Goal: Transaction & Acquisition: Book appointment/travel/reservation

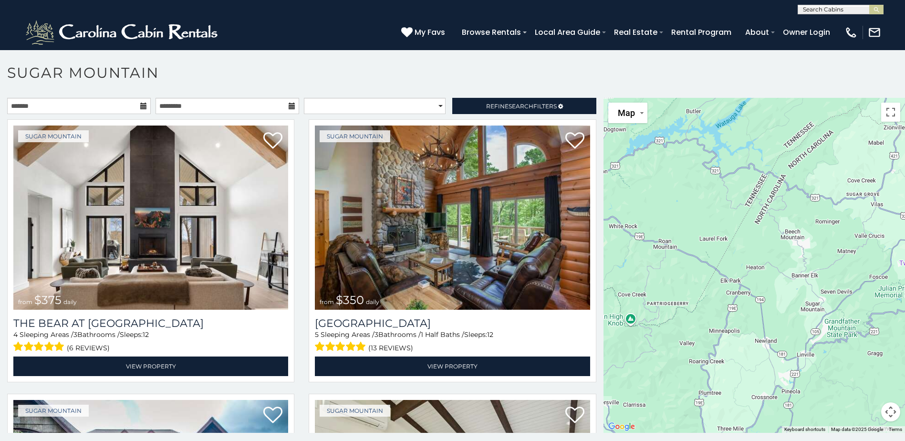
scroll to position [28, 0]
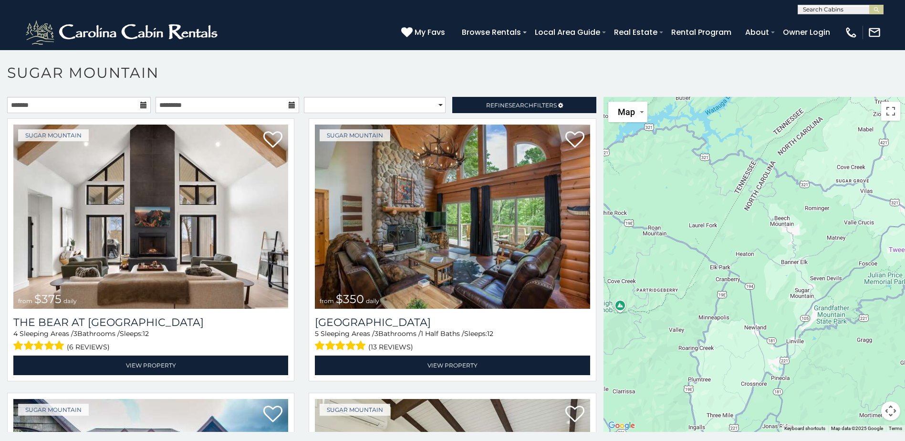
drag, startPoint x: 736, startPoint y: 271, endPoint x: 702, endPoint y: 212, distance: 68.6
click at [714, 237] on div at bounding box center [753, 264] width 301 height 335
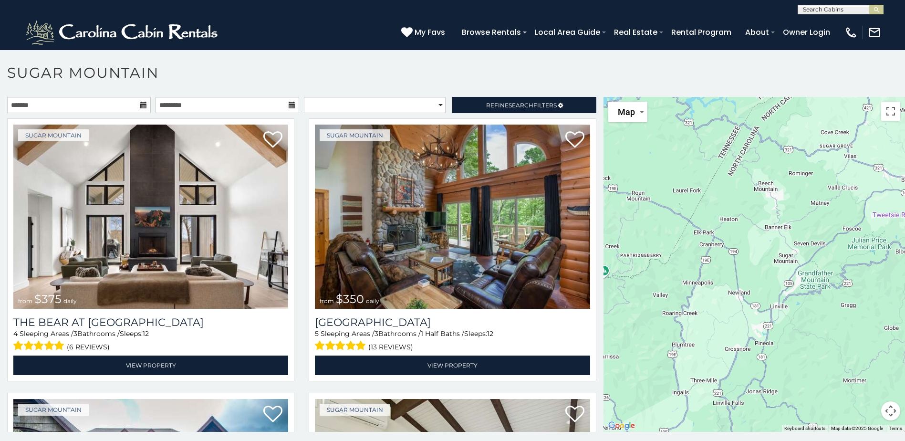
drag, startPoint x: 702, startPoint y: 212, endPoint x: 679, endPoint y: 173, distance: 45.3
click at [682, 176] on div at bounding box center [753, 264] width 301 height 335
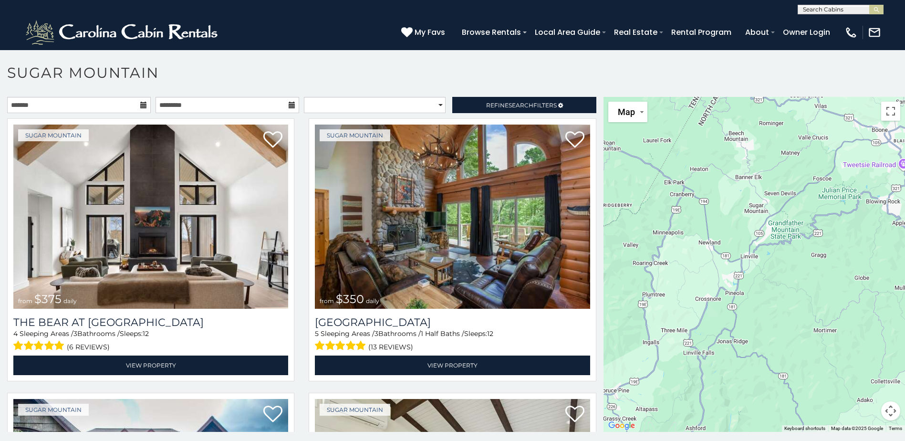
click at [669, 148] on div at bounding box center [753, 264] width 301 height 335
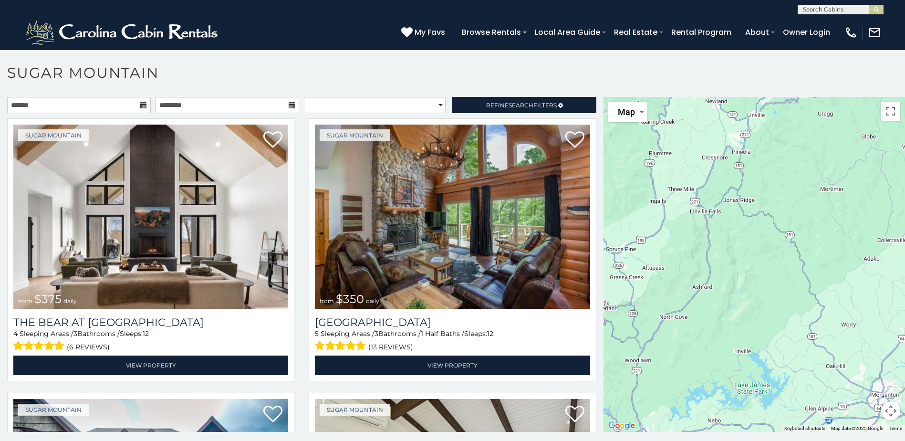
drag, startPoint x: 711, startPoint y: 299, endPoint x: 720, endPoint y: 163, distance: 136.1
click at [720, 163] on div at bounding box center [753, 264] width 301 height 335
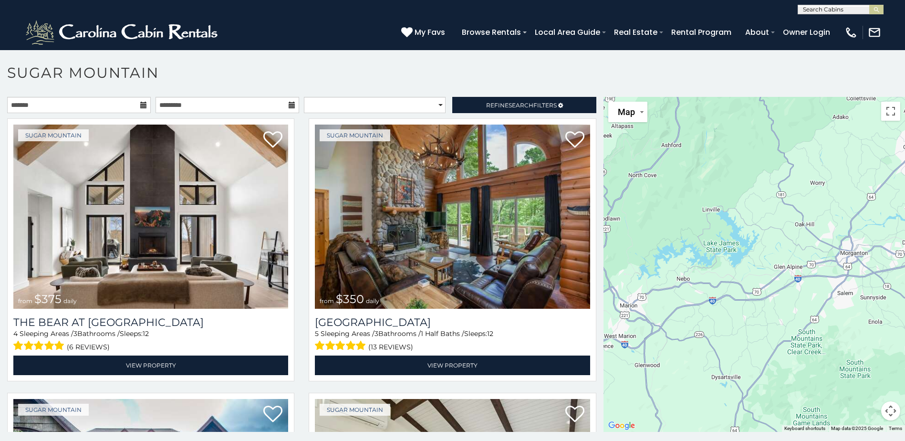
drag, startPoint x: 725, startPoint y: 299, endPoint x: 695, endPoint y: 154, distance: 149.1
click at [695, 154] on div at bounding box center [753, 264] width 301 height 335
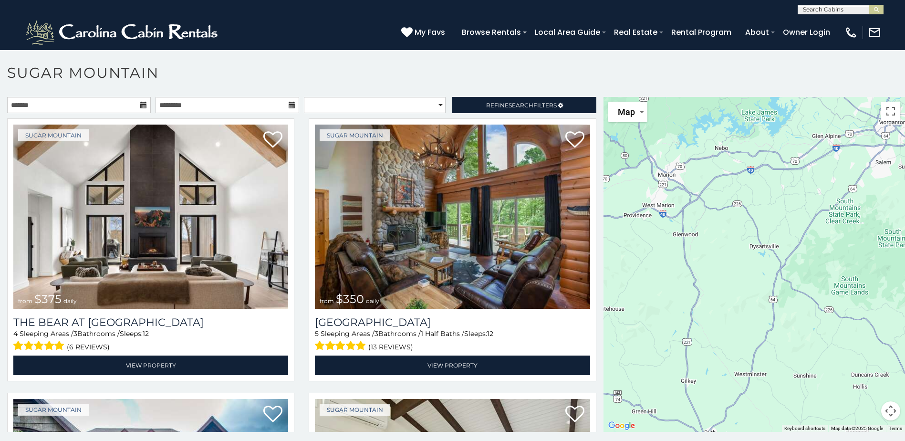
drag, startPoint x: 739, startPoint y: 350, endPoint x: 776, endPoint y: 213, distance: 141.8
click at [776, 213] on div at bounding box center [753, 264] width 301 height 335
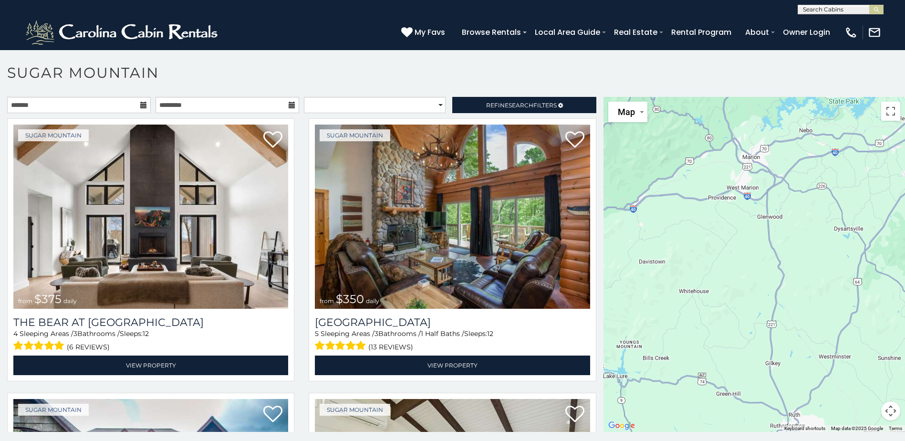
drag, startPoint x: 684, startPoint y: 295, endPoint x: 788, endPoint y: 273, distance: 106.2
click at [788, 273] on div at bounding box center [753, 264] width 301 height 335
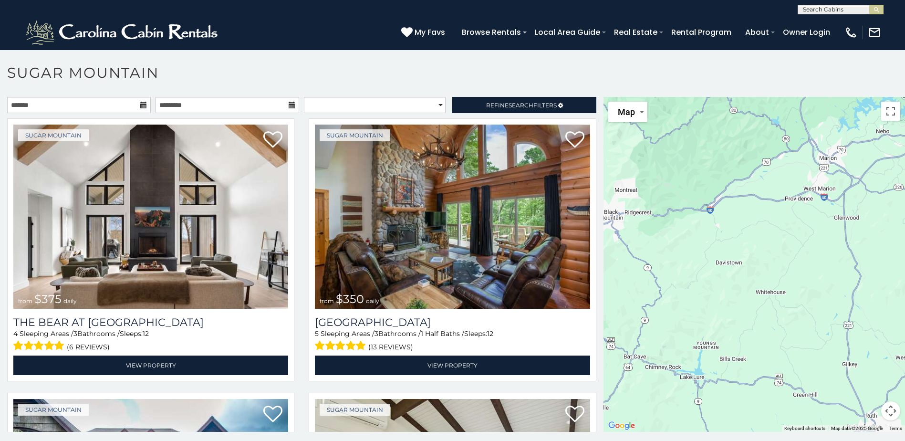
click at [778, 278] on div at bounding box center [753, 264] width 301 height 335
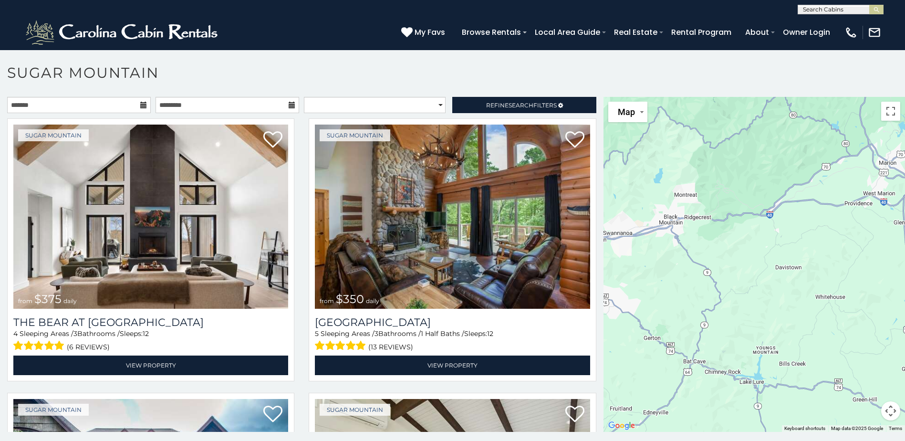
drag, startPoint x: 706, startPoint y: 279, endPoint x: 786, endPoint y: 286, distance: 79.9
click at [786, 286] on div at bounding box center [753, 264] width 301 height 335
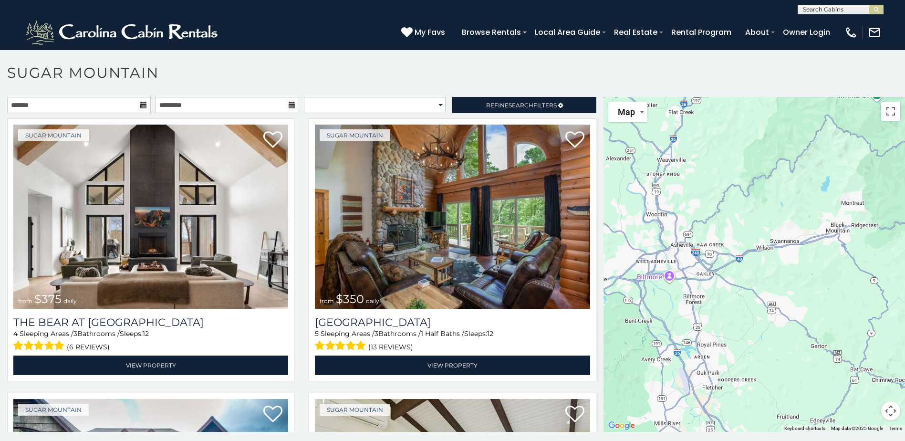
drag, startPoint x: 701, startPoint y: 279, endPoint x: 835, endPoint y: 285, distance: 134.6
click at [835, 285] on div at bounding box center [753, 264] width 301 height 335
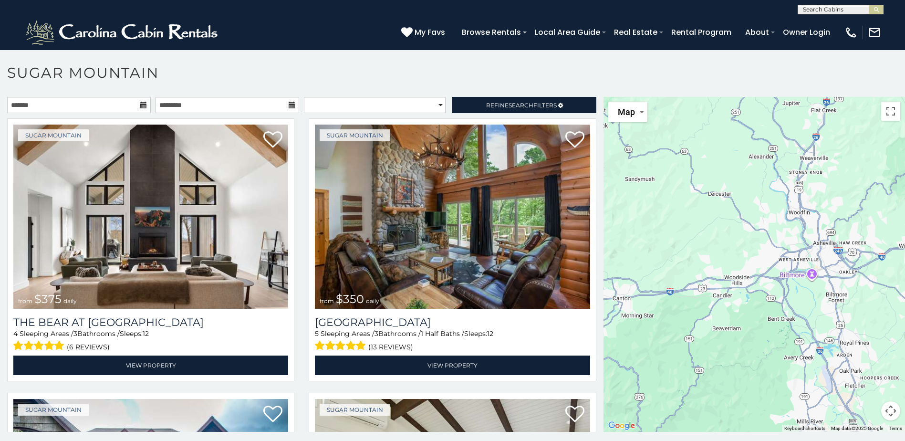
drag, startPoint x: 669, startPoint y: 300, endPoint x: 815, endPoint y: 298, distance: 145.9
click at [815, 298] on div at bounding box center [753, 264] width 301 height 335
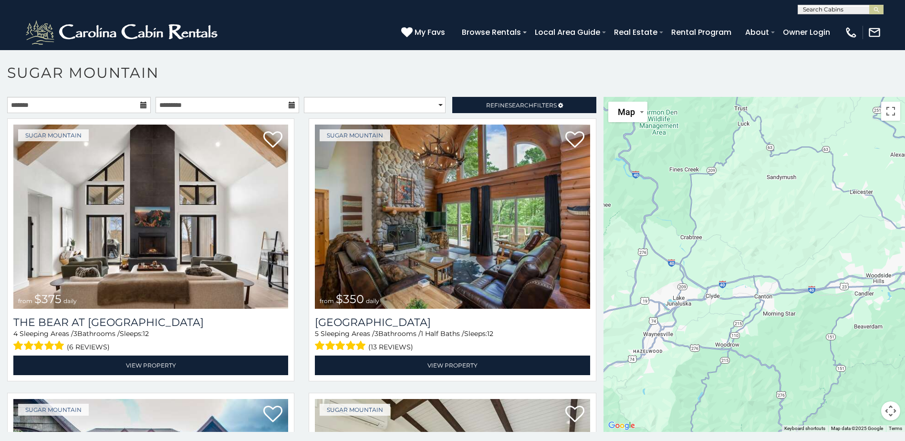
drag, startPoint x: 717, startPoint y: 294, endPoint x: 822, endPoint y: 293, distance: 104.4
click at [822, 293] on div at bounding box center [753, 264] width 301 height 335
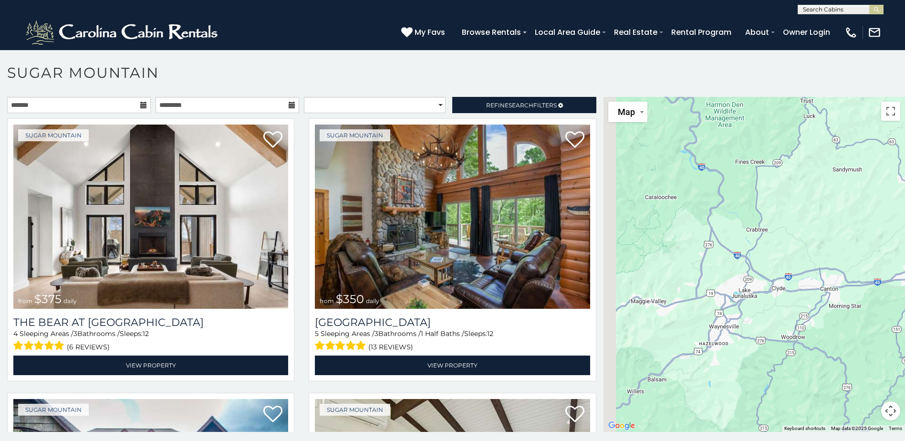
drag, startPoint x: 705, startPoint y: 299, endPoint x: 820, endPoint y: 272, distance: 118.1
click at [811, 276] on div at bounding box center [753, 264] width 301 height 335
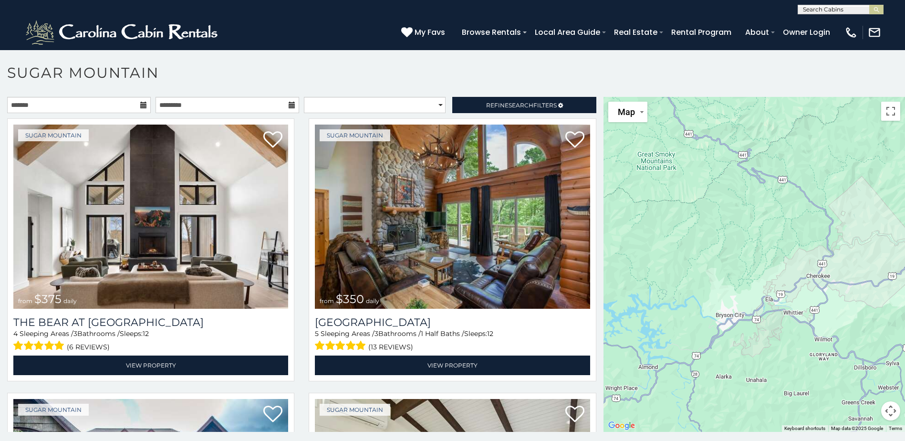
drag, startPoint x: 680, startPoint y: 294, endPoint x: 810, endPoint y: 283, distance: 130.2
click at [810, 283] on div at bounding box center [753, 264] width 301 height 335
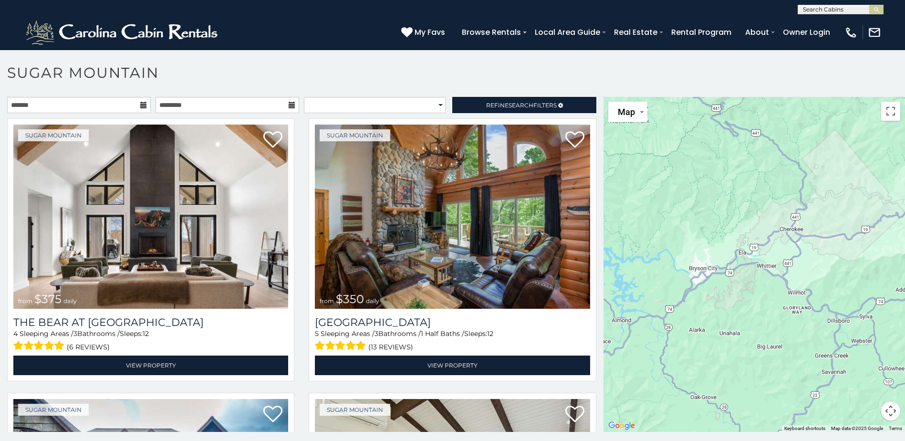
drag, startPoint x: 742, startPoint y: 301, endPoint x: 715, endPoint y: 245, distance: 62.7
click at [715, 245] on div at bounding box center [753, 264] width 301 height 335
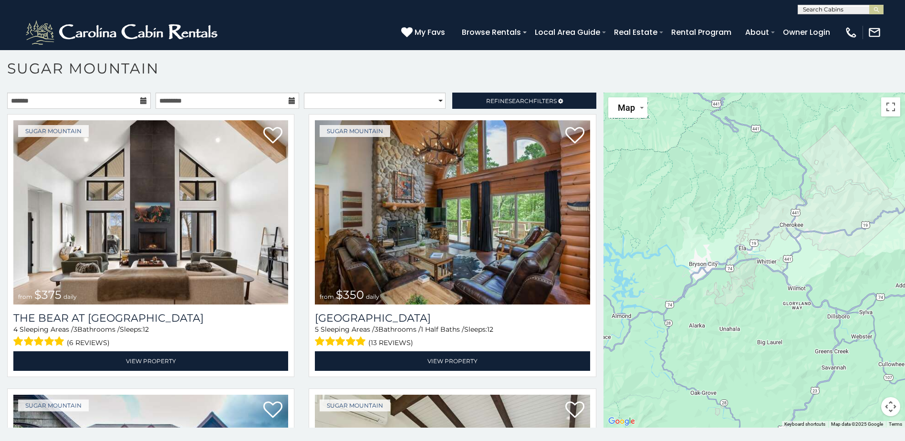
scroll to position [5, 0]
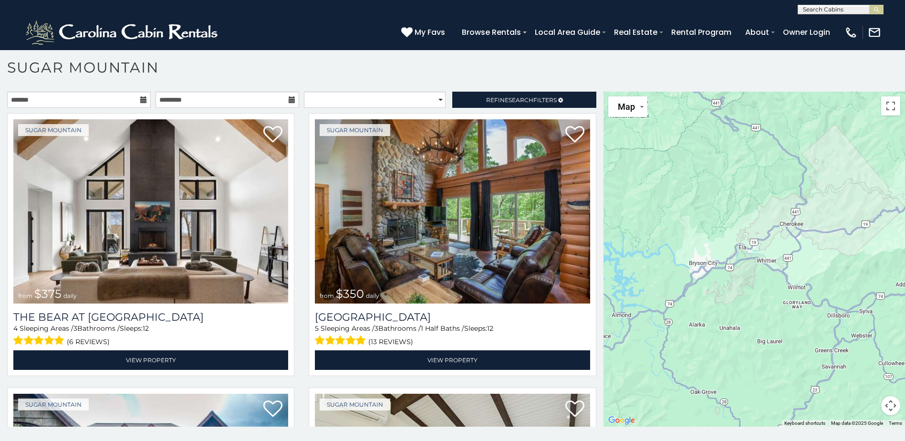
click at [756, 248] on div at bounding box center [753, 259] width 301 height 335
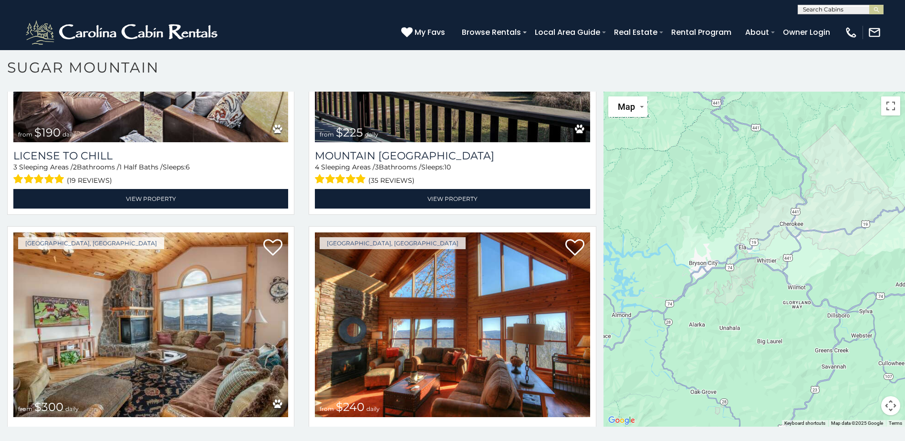
scroll to position [3508, 0]
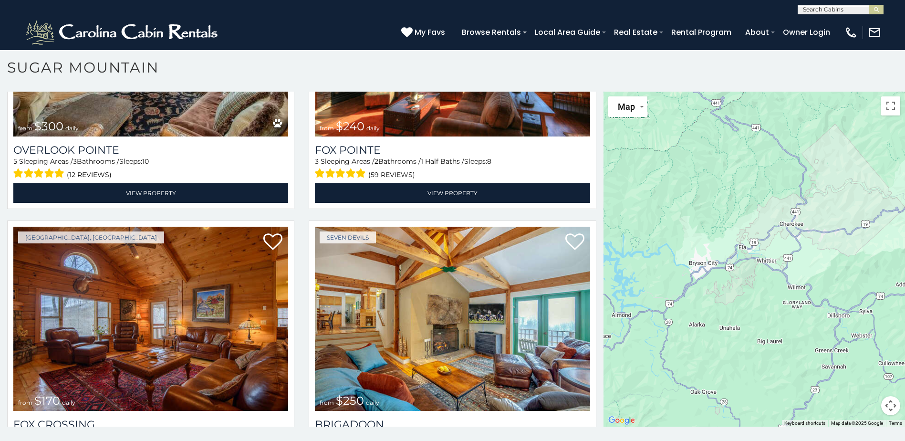
scroll to position [3762, 0]
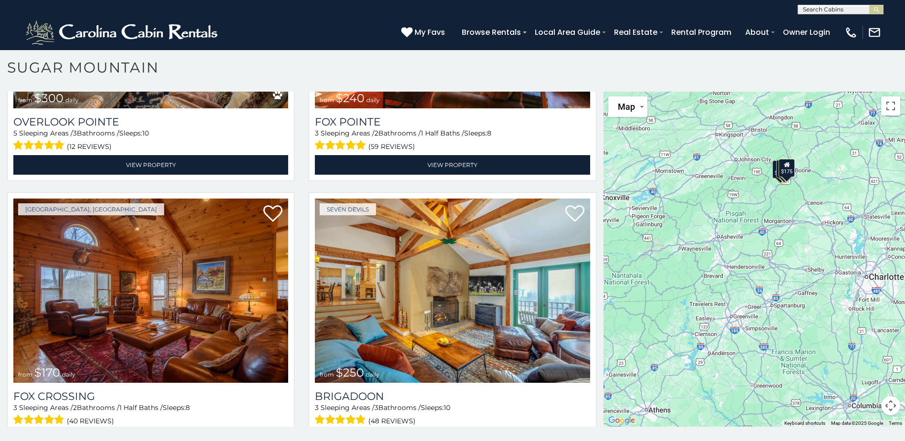
drag, startPoint x: 759, startPoint y: 259, endPoint x: 709, endPoint y: 227, distance: 59.1
click at [709, 227] on div "$300 $140 $265 $175" at bounding box center [753, 259] width 301 height 335
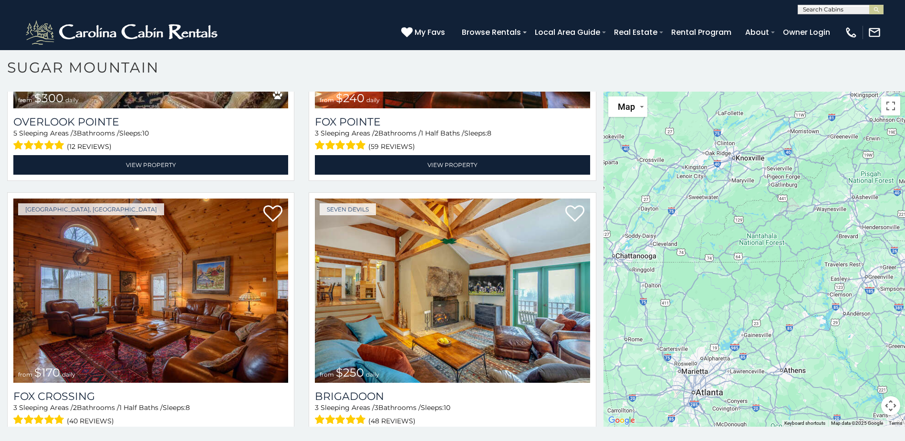
drag, startPoint x: 697, startPoint y: 252, endPoint x: 842, endPoint y: 213, distance: 150.3
click at [842, 213] on div "$300 $140 $265 $175" at bounding box center [753, 259] width 301 height 335
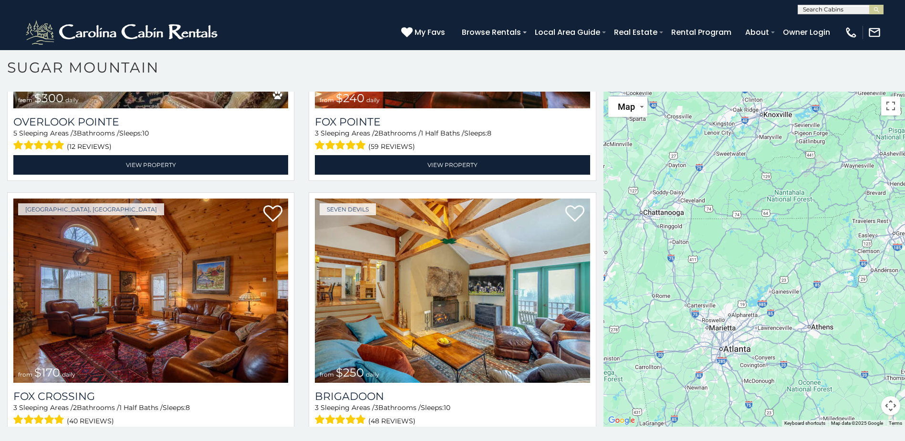
drag, startPoint x: 757, startPoint y: 281, endPoint x: 790, endPoint y: 231, distance: 60.3
click at [790, 231] on div "$300 $140 $265 $175" at bounding box center [753, 259] width 301 height 335
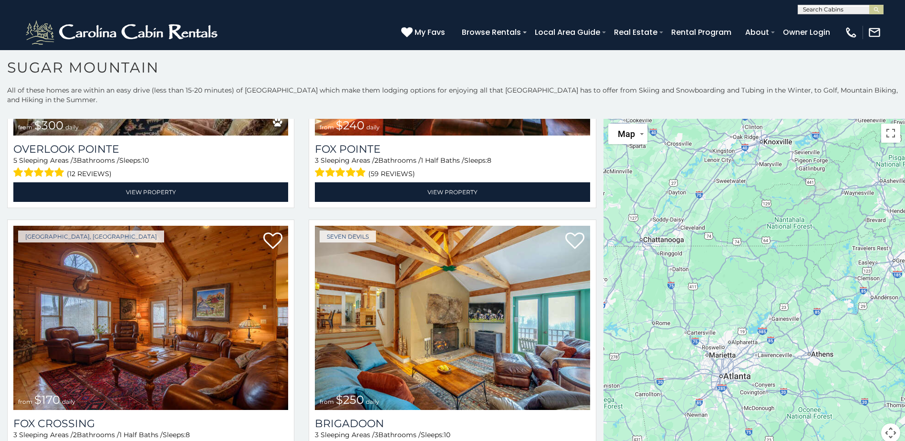
scroll to position [0, 0]
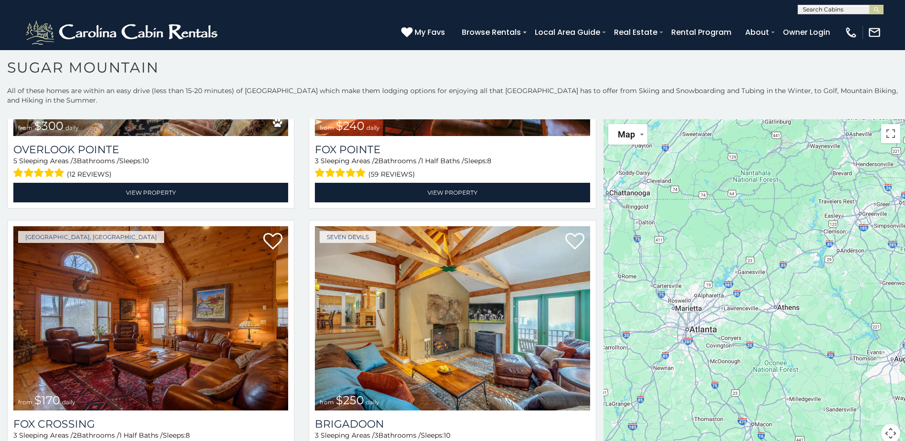
drag, startPoint x: 747, startPoint y: 279, endPoint x: 711, endPoint y: 229, distance: 61.8
click at [711, 229] on div "$300 $140 $265 $175" at bounding box center [753, 286] width 301 height 335
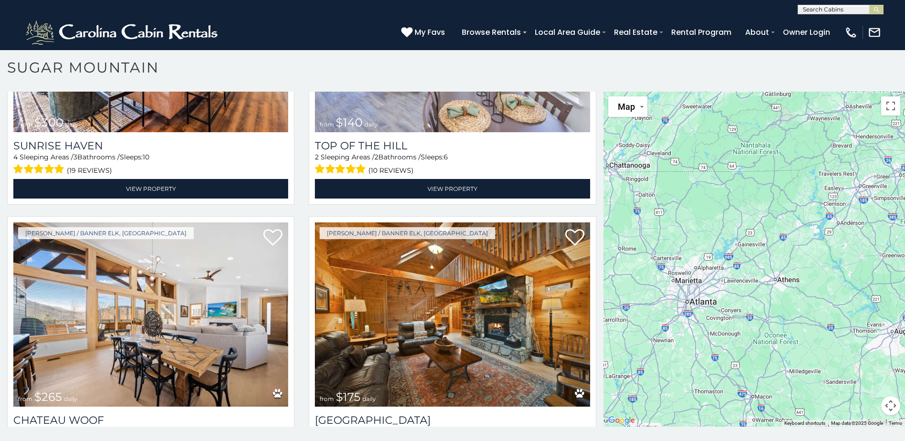
scroll to position [4305, 0]
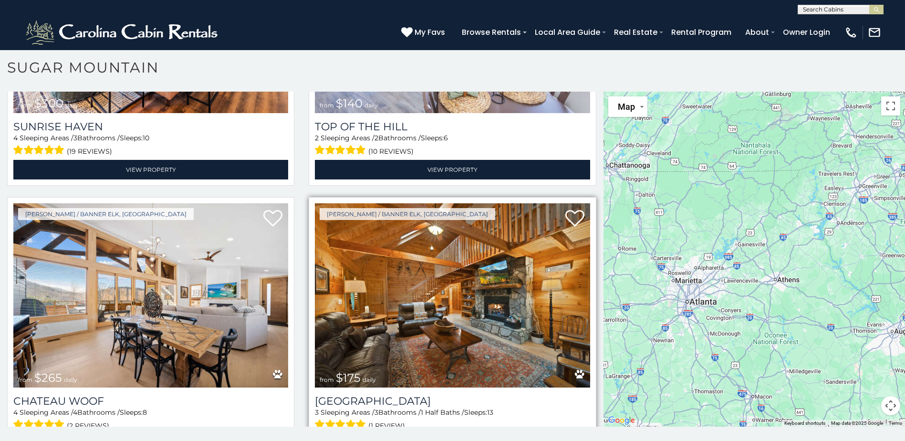
click at [417, 300] on img at bounding box center [452, 295] width 275 height 184
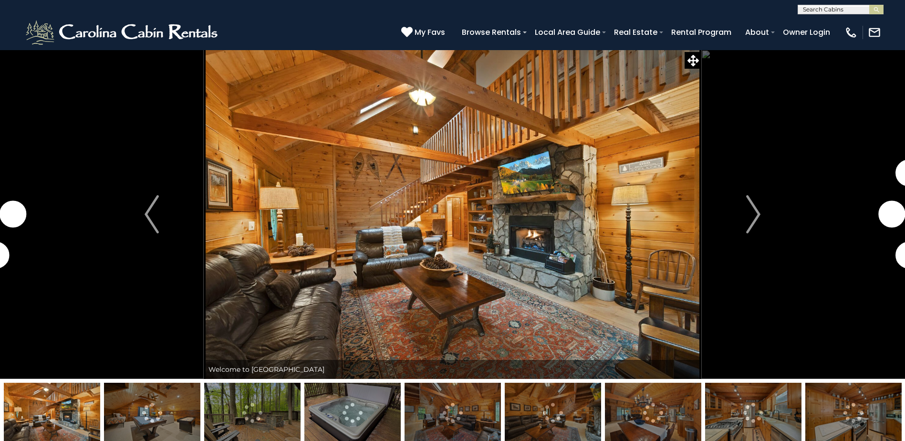
click at [757, 209] on img "Next" at bounding box center [753, 214] width 14 height 38
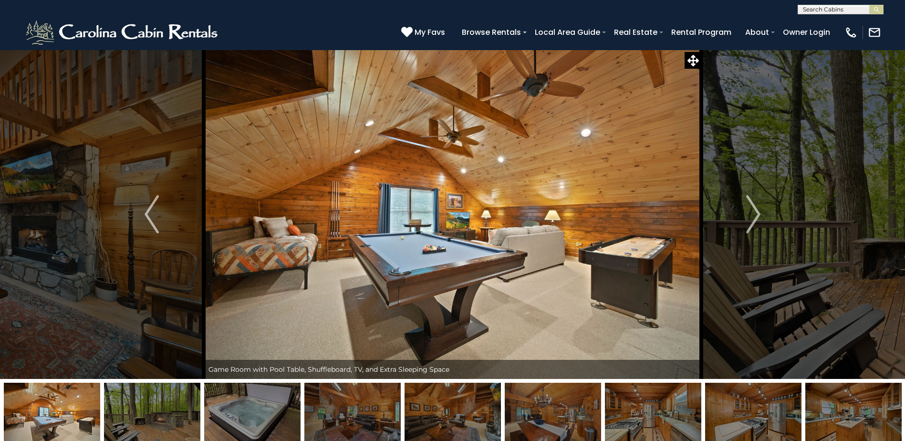
click at [757, 209] on img "Next" at bounding box center [753, 214] width 14 height 38
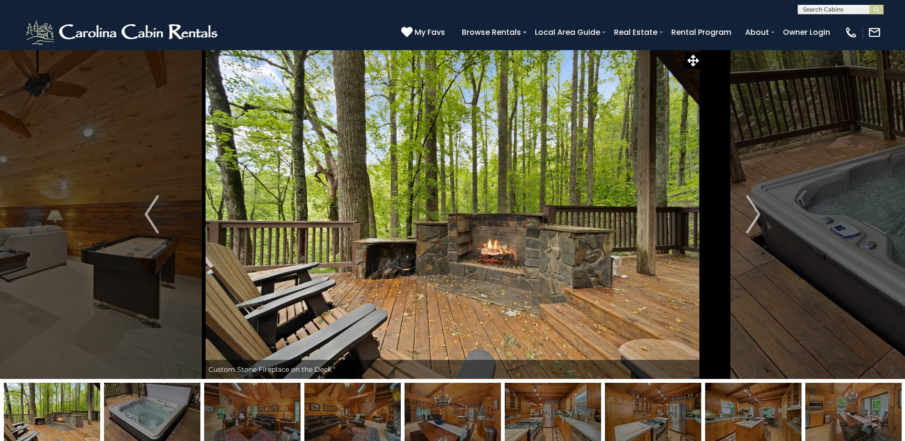
click at [757, 209] on img "Next" at bounding box center [753, 214] width 14 height 38
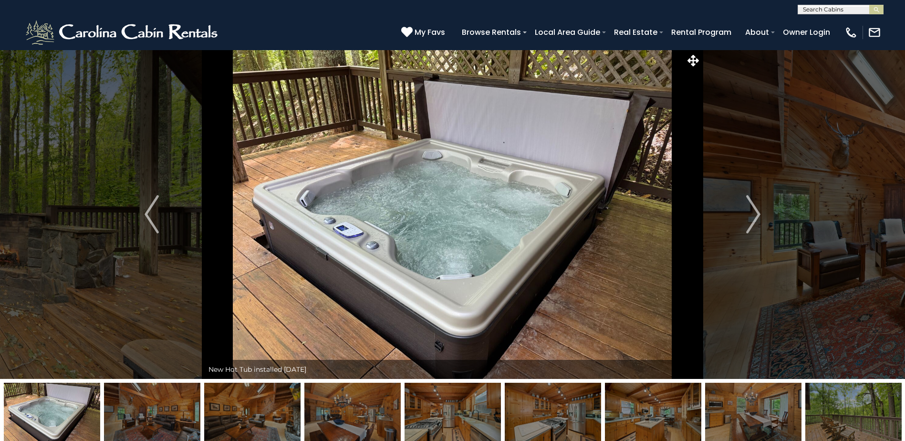
click at [757, 209] on img "Next" at bounding box center [753, 214] width 14 height 38
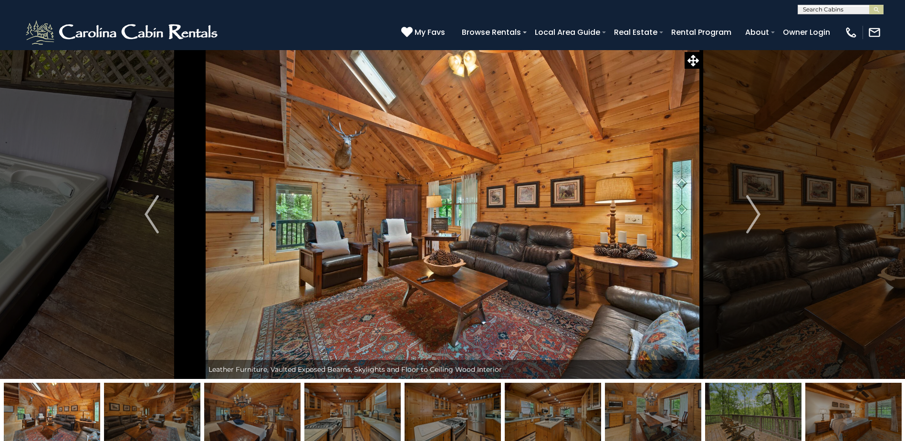
click at [757, 209] on img "Next" at bounding box center [753, 214] width 14 height 38
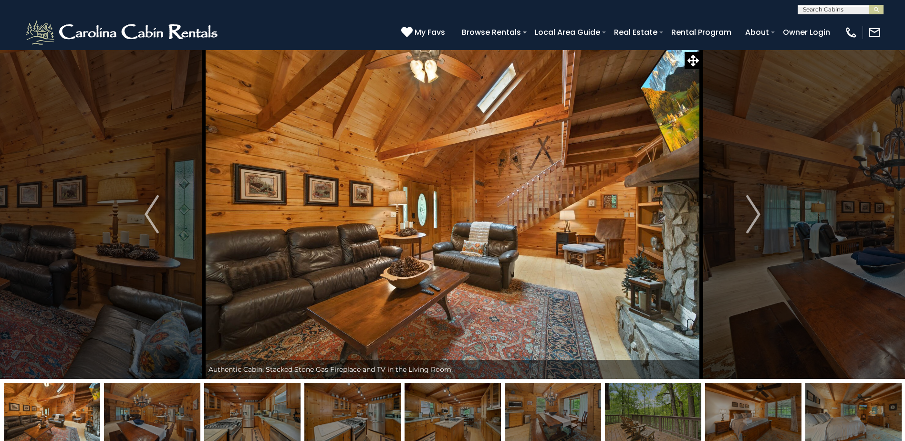
click at [757, 209] on img "Next" at bounding box center [753, 214] width 14 height 38
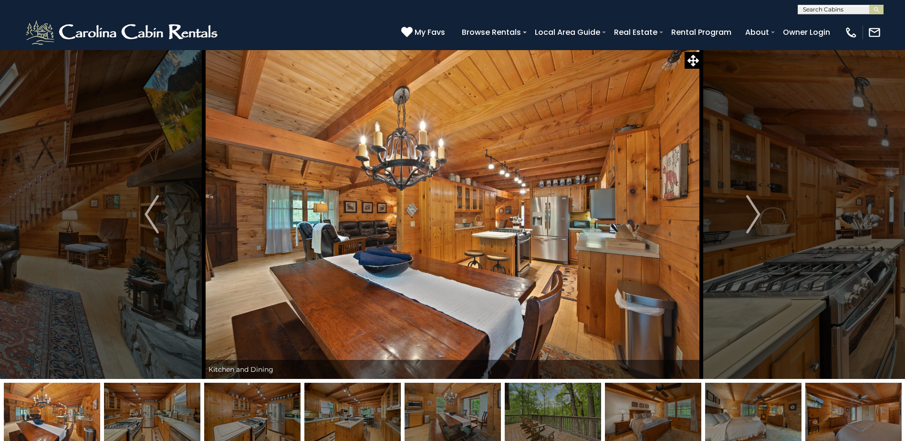
click at [757, 209] on img "Next" at bounding box center [753, 214] width 14 height 38
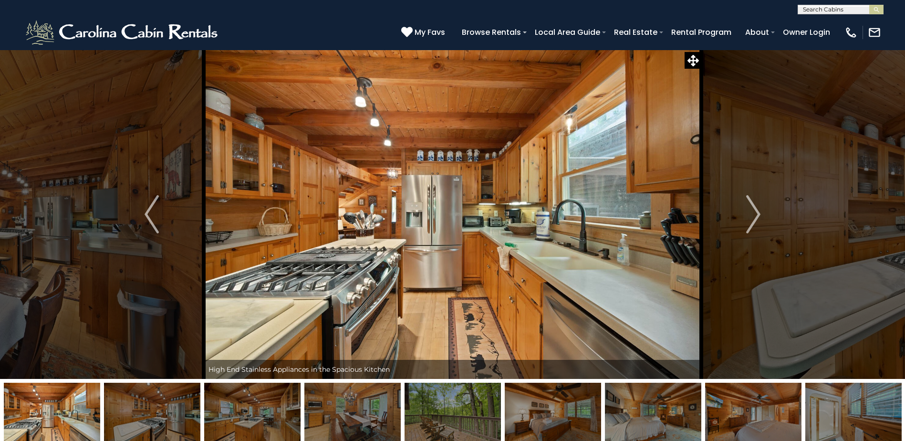
click at [757, 209] on img "Next" at bounding box center [753, 214] width 14 height 38
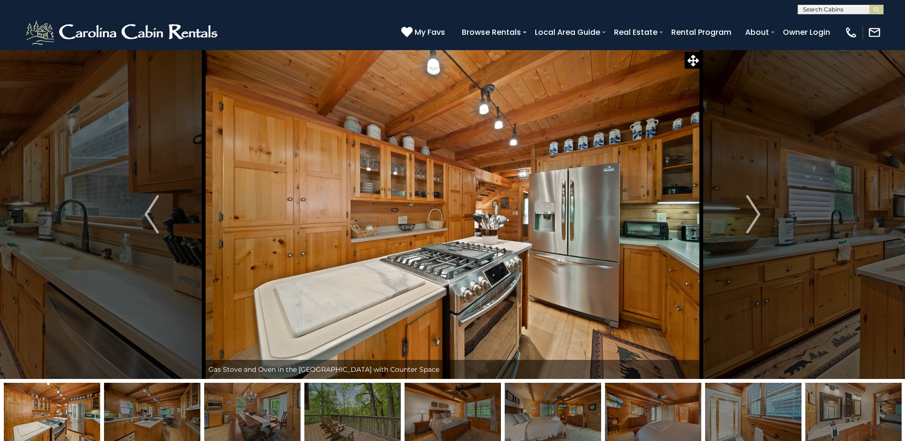
click at [757, 209] on img "Next" at bounding box center [753, 214] width 14 height 38
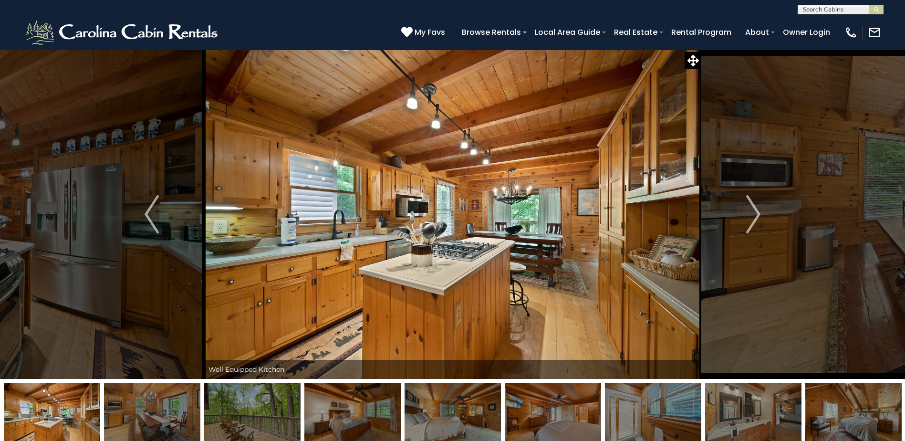
click at [757, 209] on img "Next" at bounding box center [753, 214] width 14 height 38
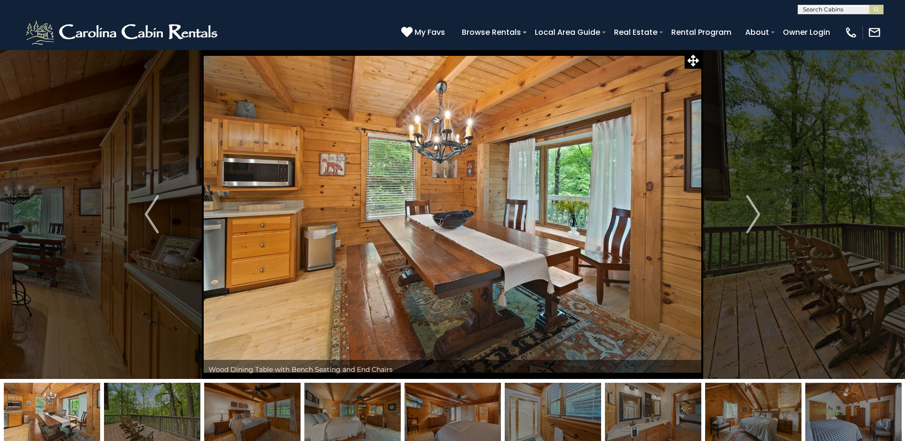
click at [757, 209] on img "Next" at bounding box center [753, 214] width 14 height 38
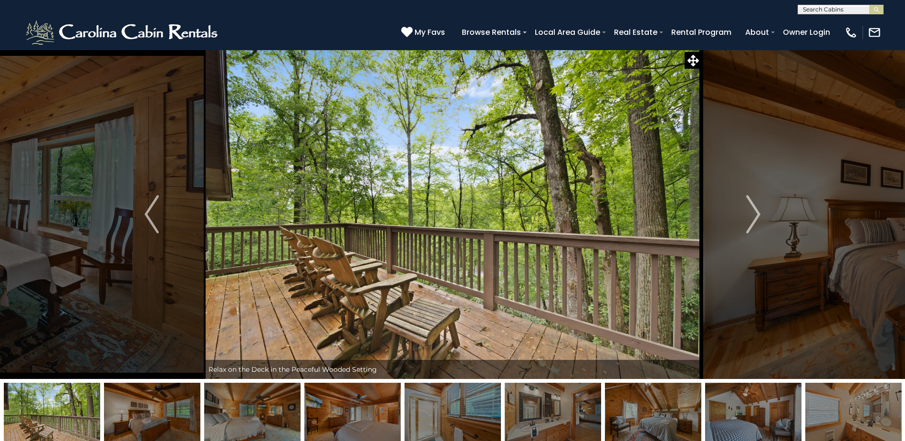
click at [757, 209] on img "Next" at bounding box center [753, 214] width 14 height 38
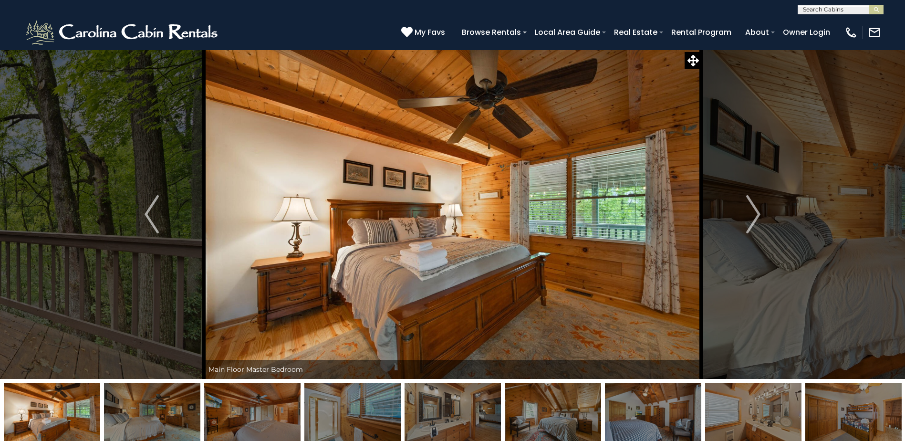
click at [757, 209] on img "Next" at bounding box center [753, 214] width 14 height 38
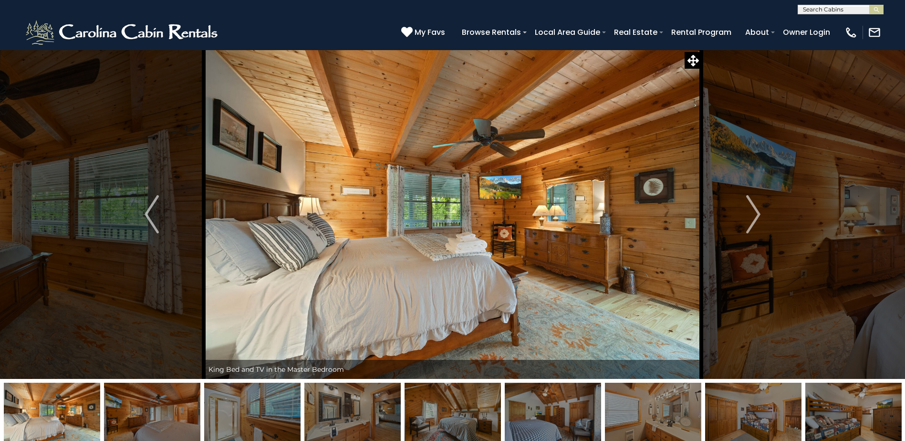
click at [757, 209] on img "Next" at bounding box center [753, 214] width 14 height 38
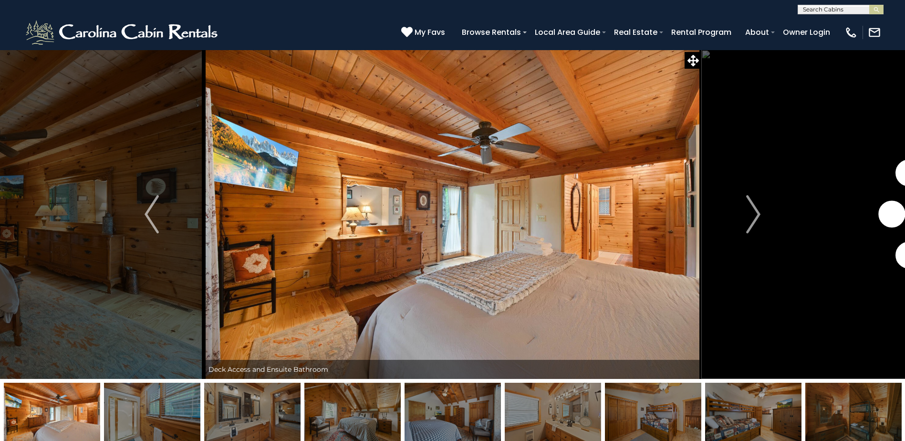
click at [757, 209] on img "Next" at bounding box center [753, 214] width 14 height 38
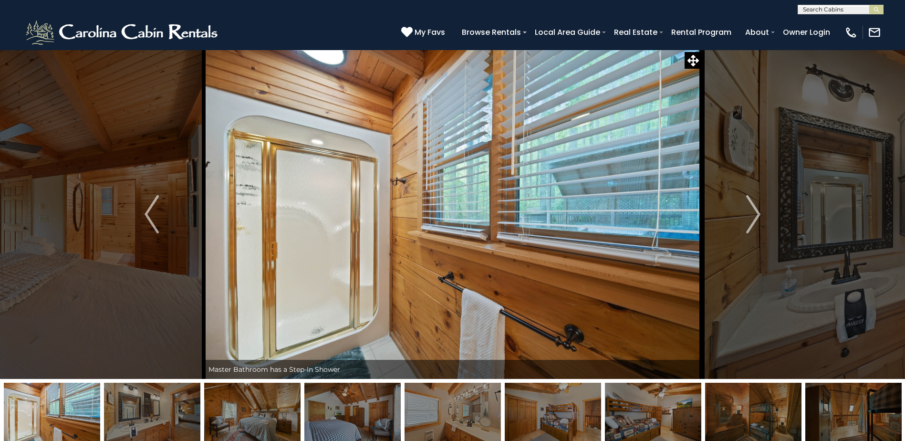
click at [757, 209] on img "Next" at bounding box center [753, 214] width 14 height 38
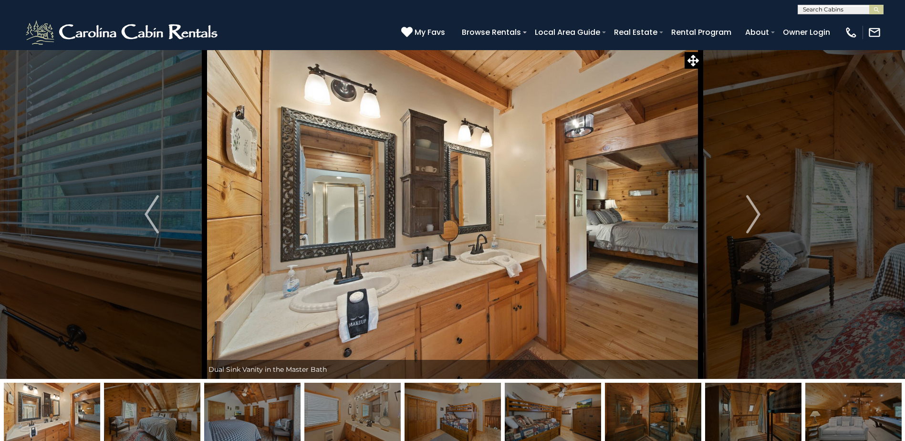
click at [757, 209] on img "Next" at bounding box center [753, 214] width 14 height 38
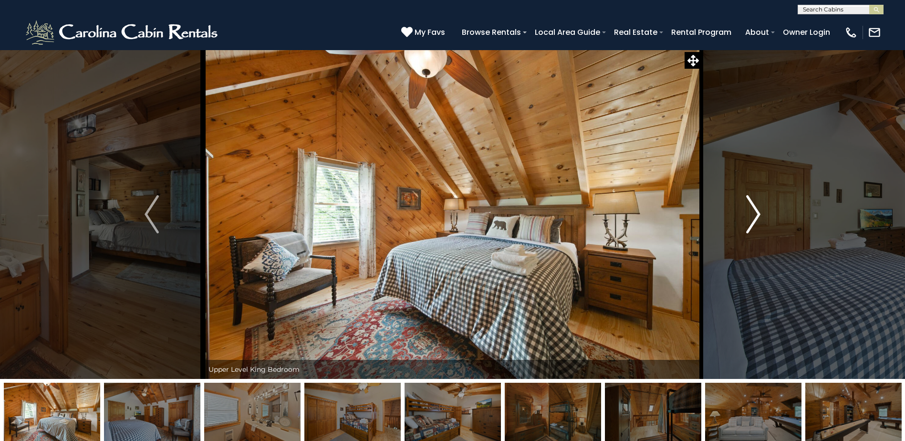
click at [754, 216] on img "Next" at bounding box center [753, 214] width 14 height 38
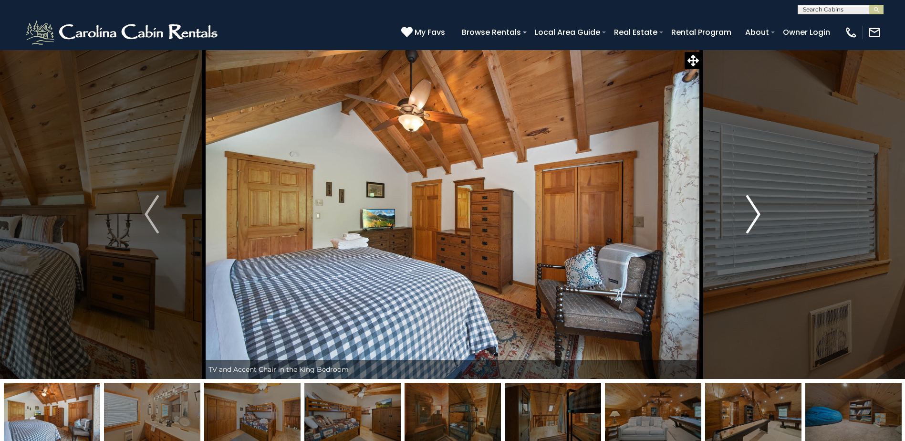
click at [754, 216] on img "Next" at bounding box center [753, 214] width 14 height 38
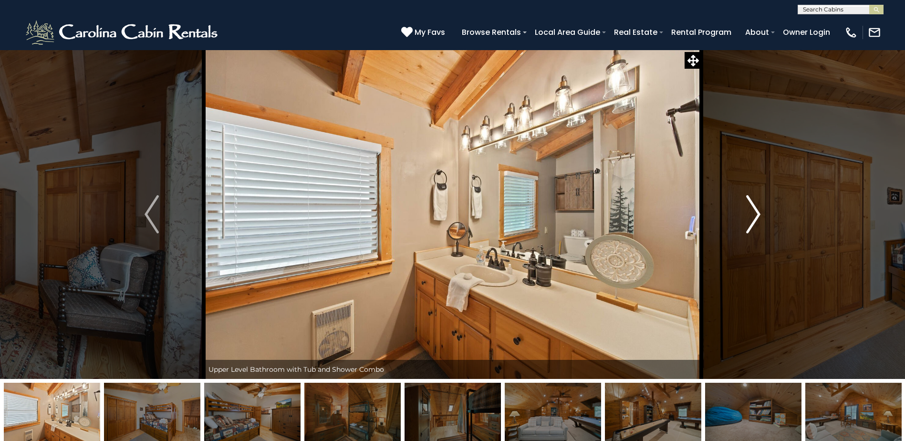
click at [754, 216] on img "Next" at bounding box center [753, 214] width 14 height 38
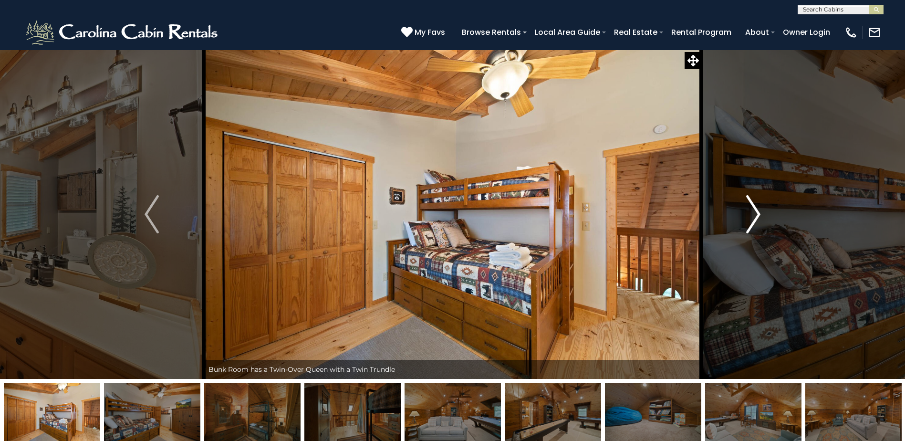
click at [754, 216] on img "Next" at bounding box center [753, 214] width 14 height 38
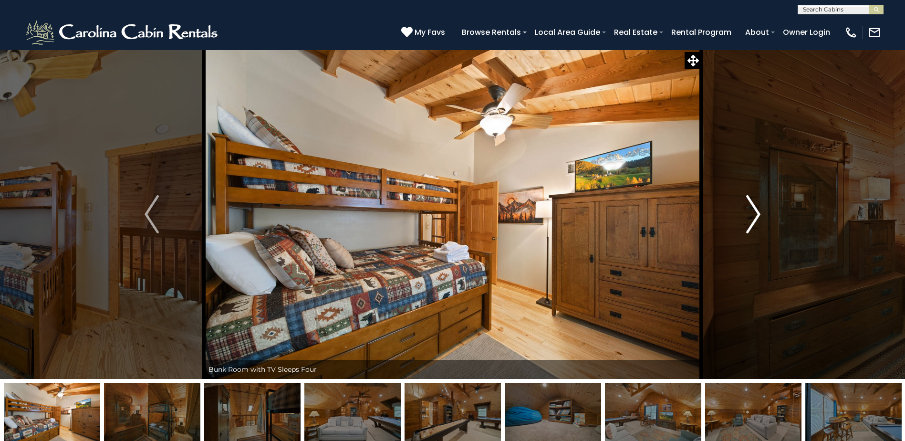
click at [754, 216] on img "Next" at bounding box center [753, 214] width 14 height 38
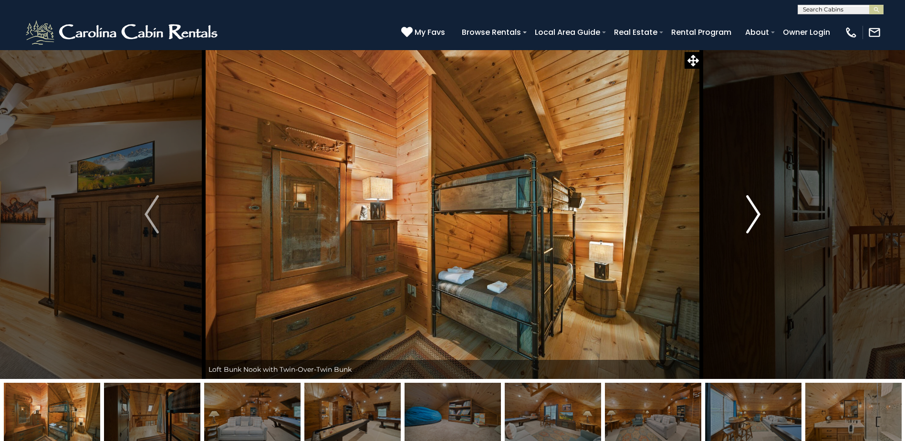
click at [754, 216] on img "Next" at bounding box center [753, 214] width 14 height 38
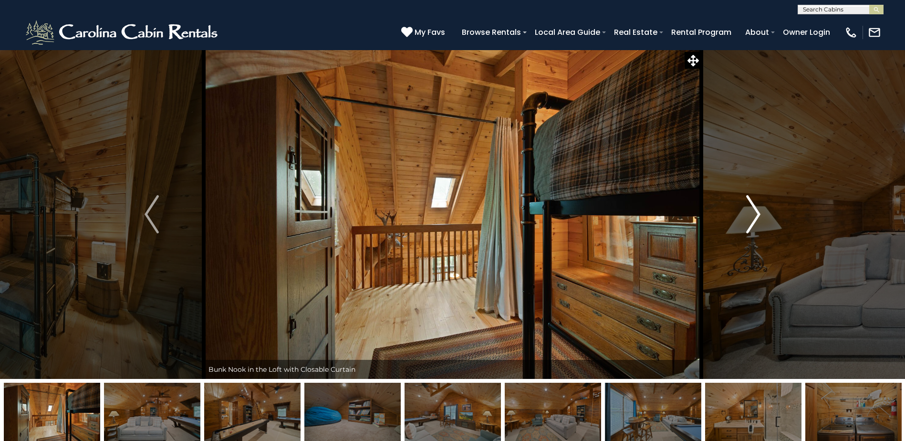
click at [754, 216] on img "Next" at bounding box center [753, 214] width 14 height 38
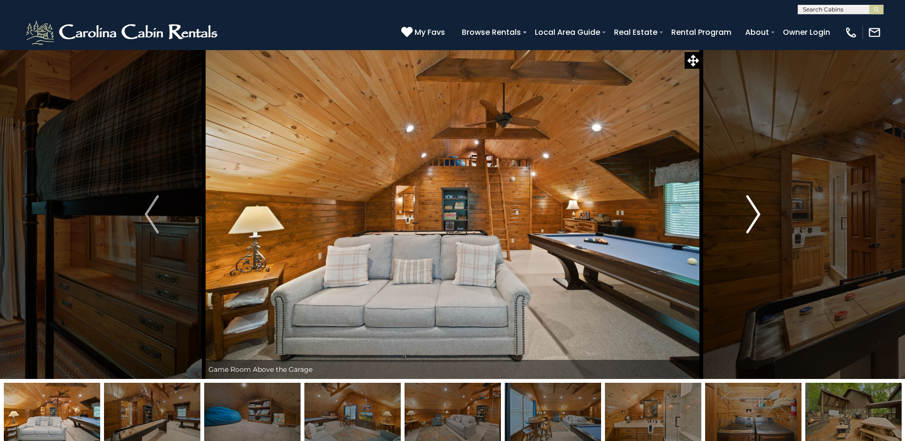
click at [754, 216] on img "Next" at bounding box center [753, 214] width 14 height 38
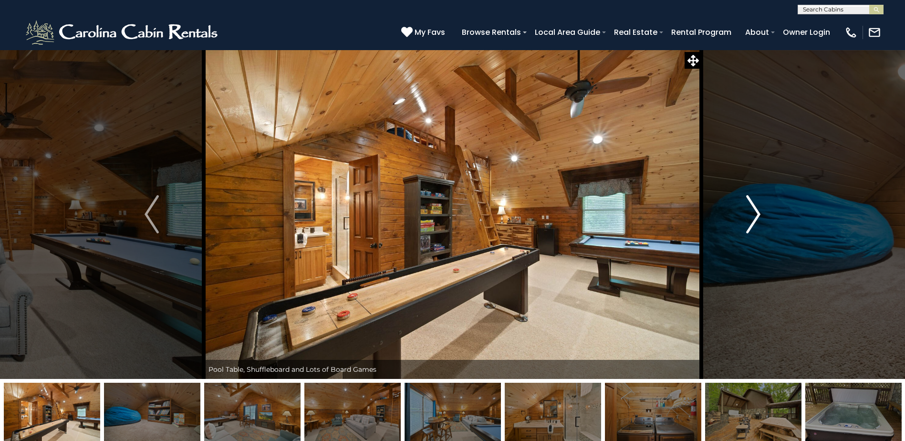
click at [754, 216] on img "Next" at bounding box center [753, 214] width 14 height 38
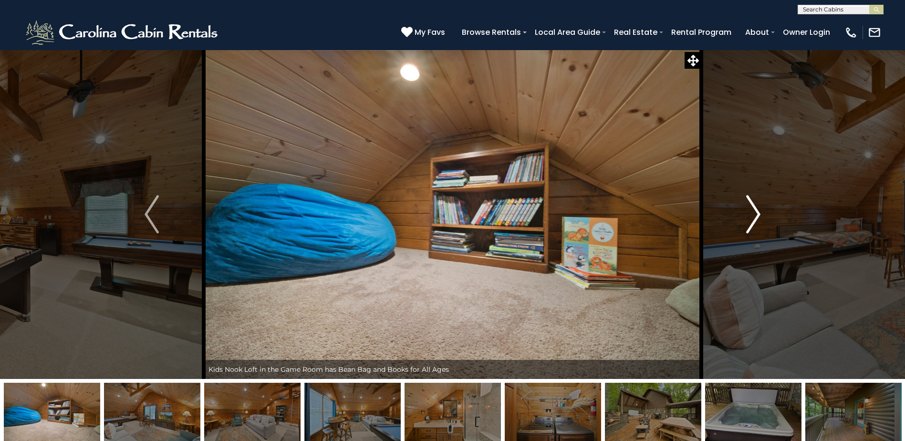
click at [754, 216] on img "Next" at bounding box center [753, 214] width 14 height 38
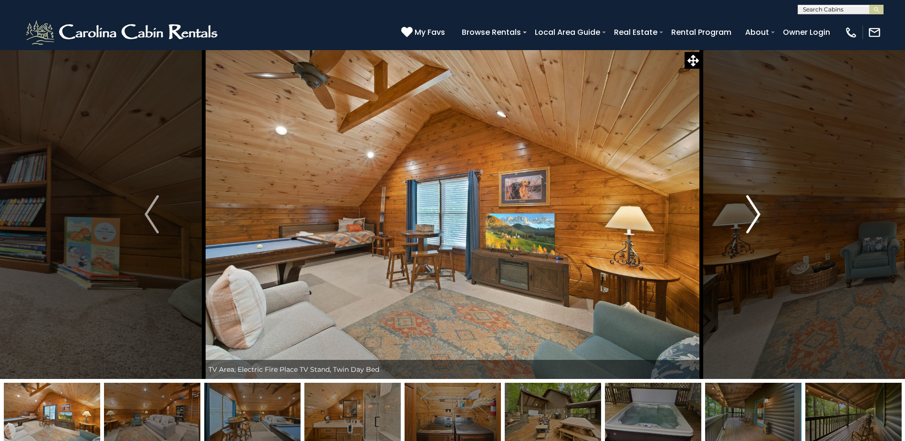
click at [754, 216] on img "Next" at bounding box center [753, 214] width 14 height 38
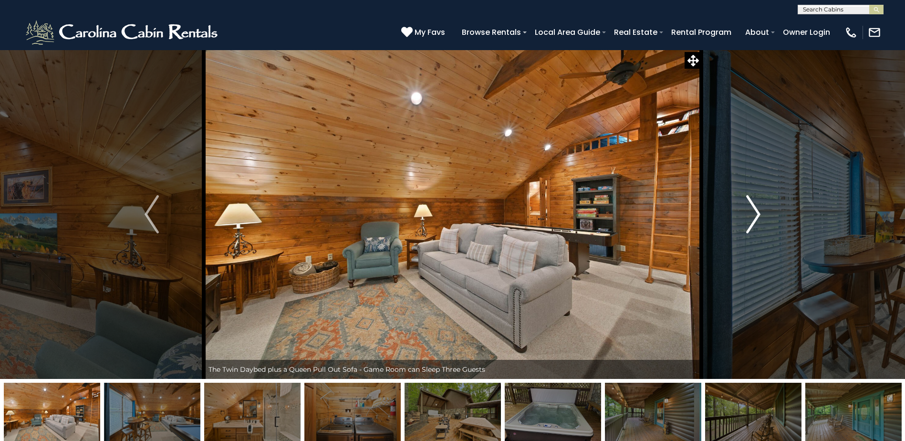
click at [754, 216] on img "Next" at bounding box center [753, 214] width 14 height 38
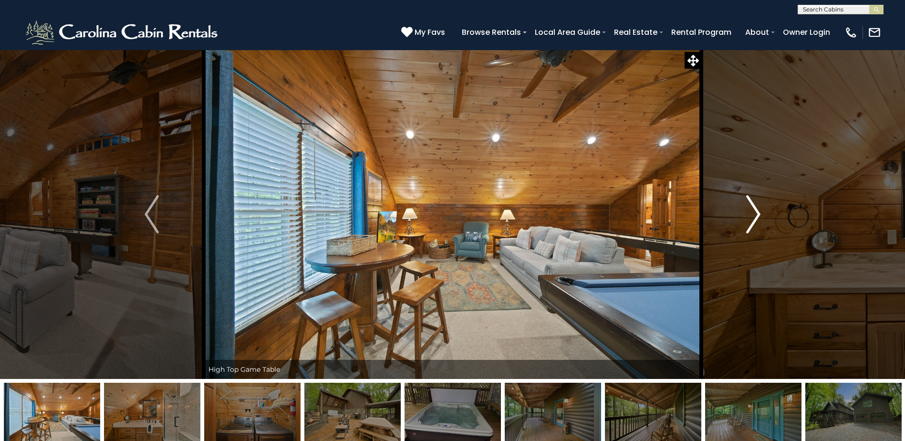
click at [754, 216] on img "Next" at bounding box center [753, 214] width 14 height 38
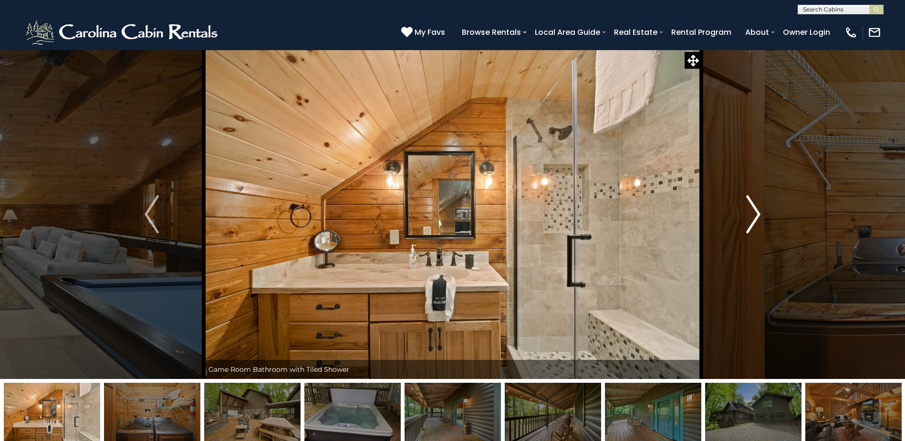
click at [754, 216] on img "Next" at bounding box center [753, 214] width 14 height 38
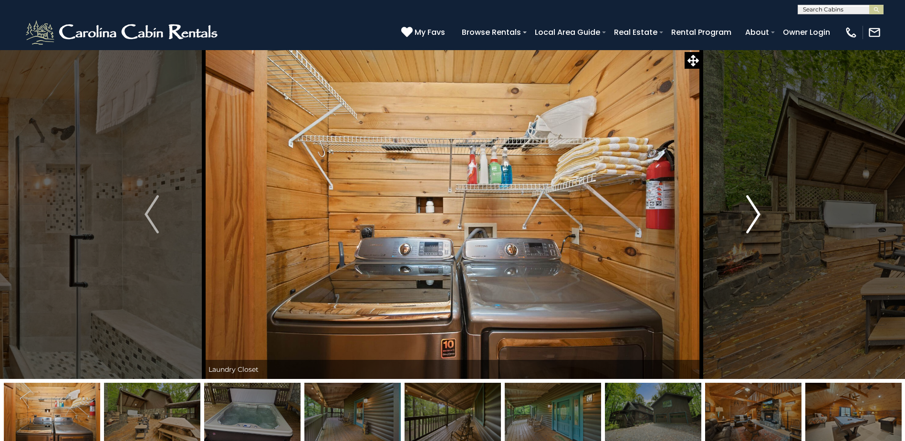
click at [754, 216] on img "Next" at bounding box center [753, 214] width 14 height 38
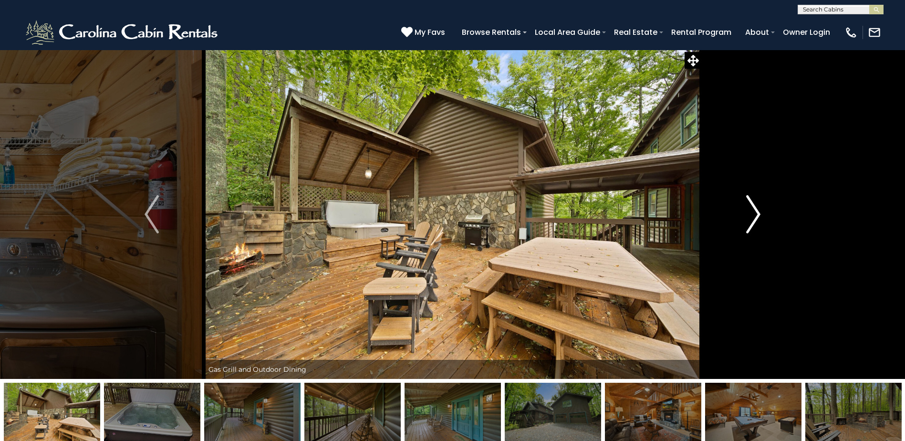
click at [754, 216] on img "Next" at bounding box center [753, 214] width 14 height 38
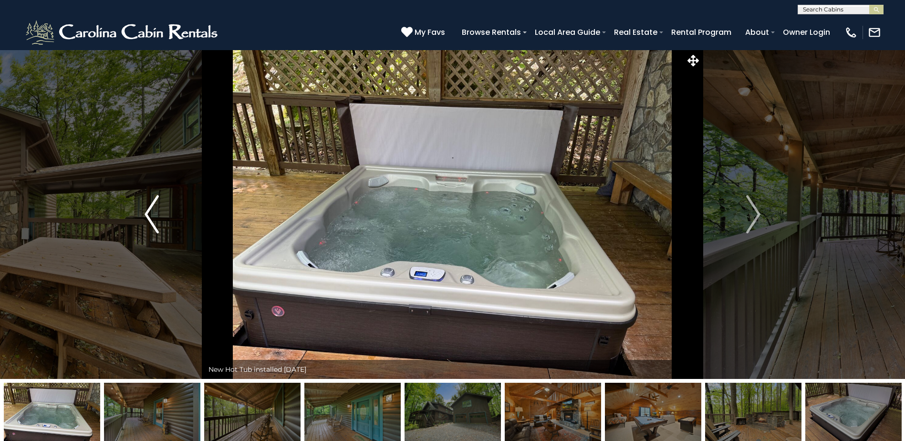
click at [155, 219] on img "Previous" at bounding box center [151, 214] width 14 height 38
